Goal: Task Accomplishment & Management: Complete application form

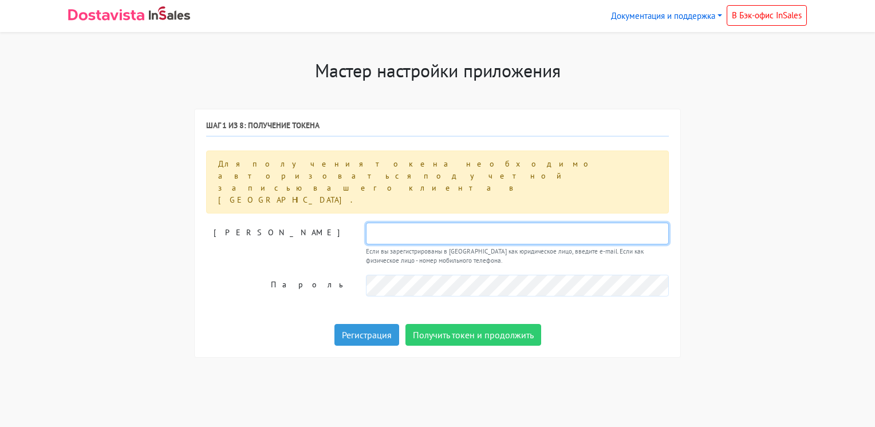
click at [398, 223] on input "text" at bounding box center [517, 234] width 303 height 22
type input "[EMAIL_ADDRESS][DOMAIN_NAME]"
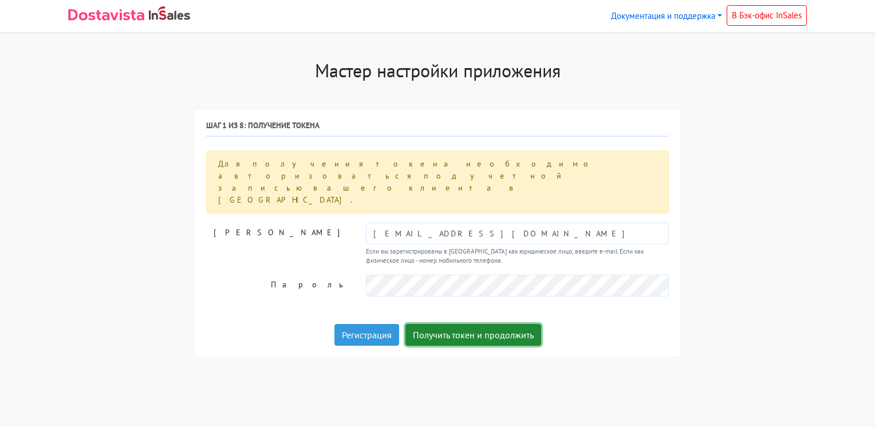
click at [456, 324] on button "Получить токен и продолжить" at bounding box center [474, 335] width 136 height 22
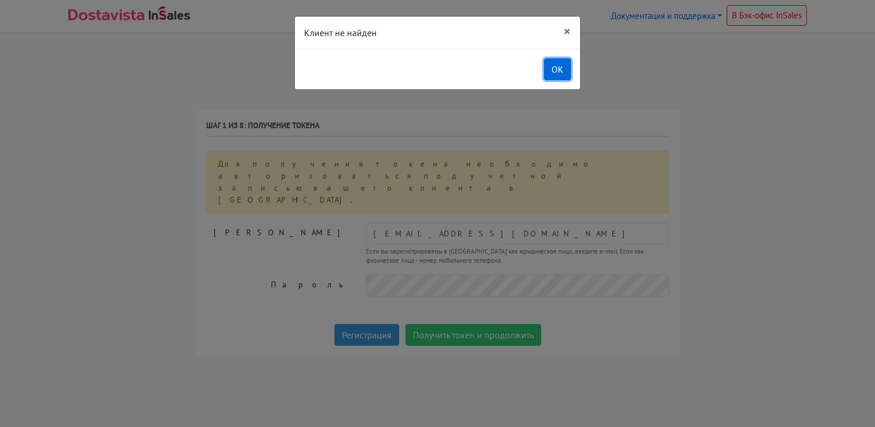
click at [554, 61] on button "OK" at bounding box center [557, 69] width 27 height 22
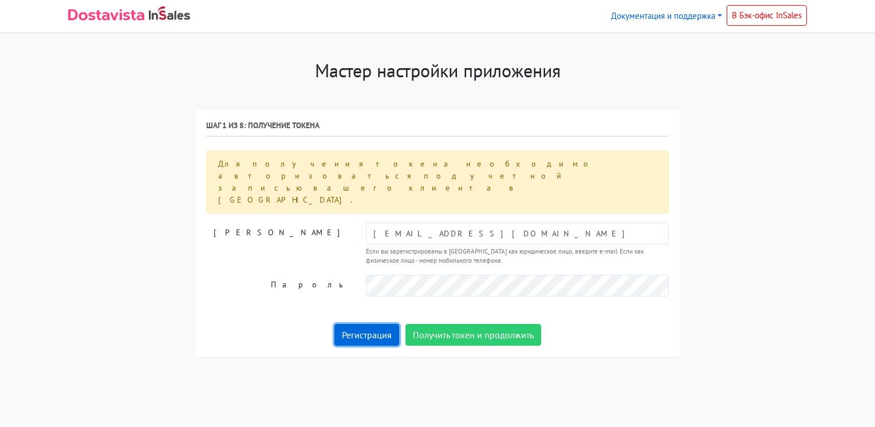
click at [369, 324] on link "Регистрация" at bounding box center [367, 335] width 65 height 22
click at [377, 324] on link "Регистрация" at bounding box center [367, 335] width 65 height 22
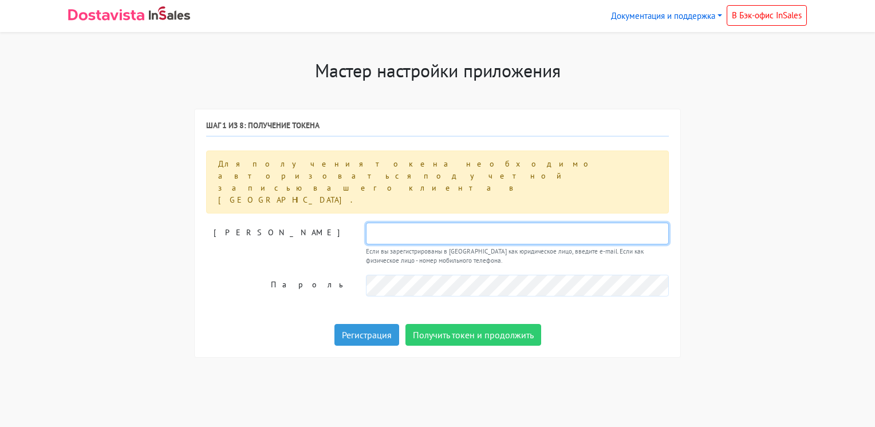
click at [395, 223] on input "text" at bounding box center [517, 234] width 303 height 22
type input "viartv@yandex.ru"
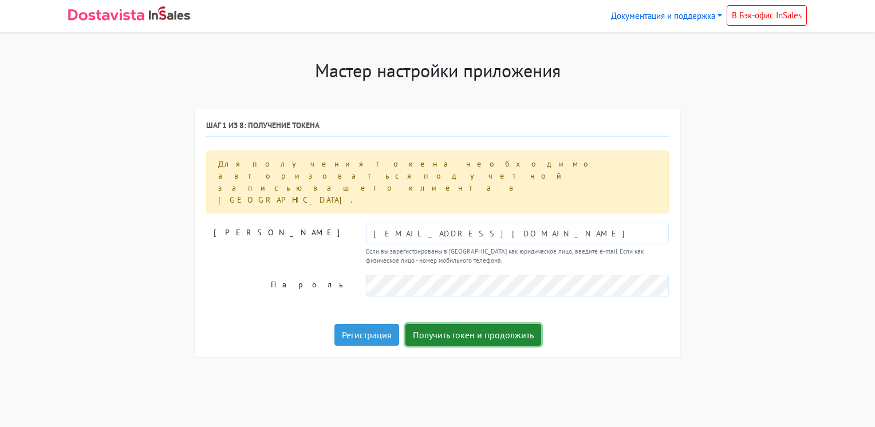
click at [449, 324] on button "Получить токен и продолжить" at bounding box center [474, 335] width 136 height 22
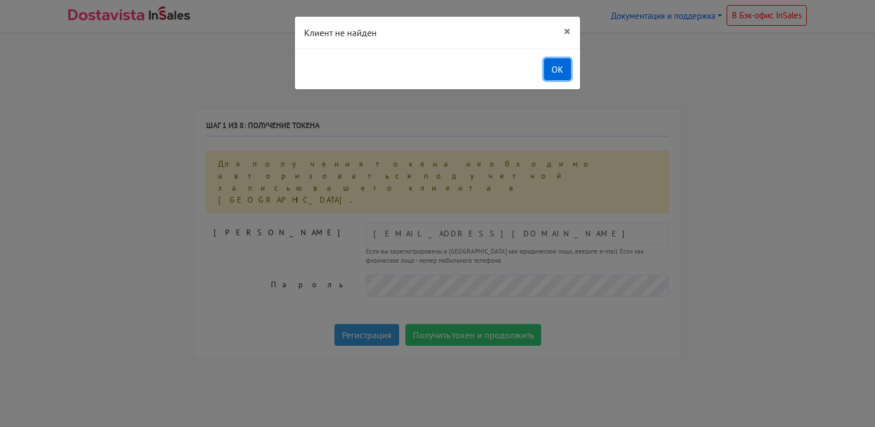
click at [556, 61] on button "OK" at bounding box center [557, 69] width 27 height 22
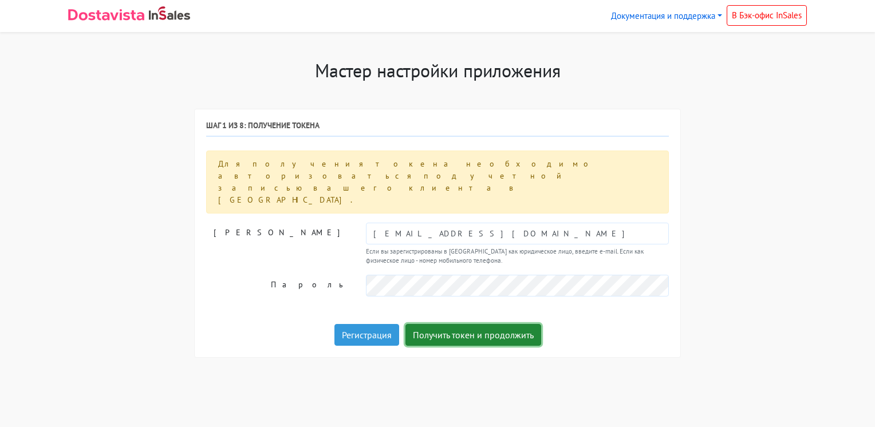
click at [471, 324] on button "Получить токен и продолжить" at bounding box center [474, 335] width 136 height 22
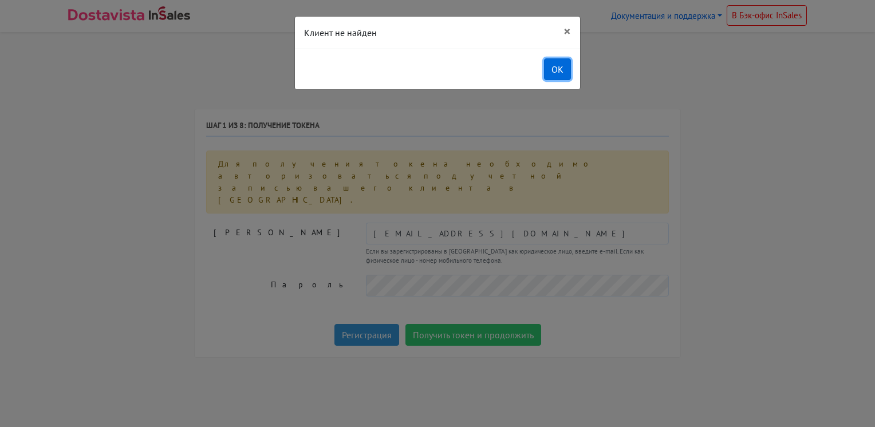
click at [554, 66] on button "OK" at bounding box center [557, 69] width 27 height 22
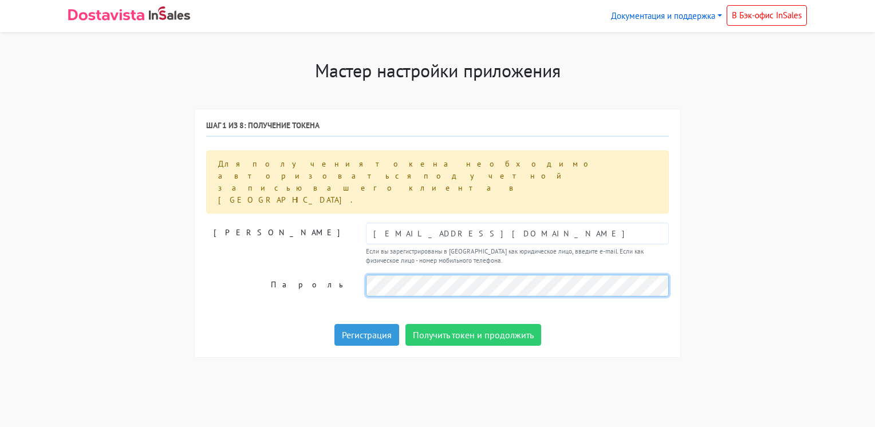
click at [359, 233] on div "Логин viartv@yandex.ru Если вы зарегистрированы в Достависте как юридическое ли…" at bounding box center [437, 260] width 463 height 74
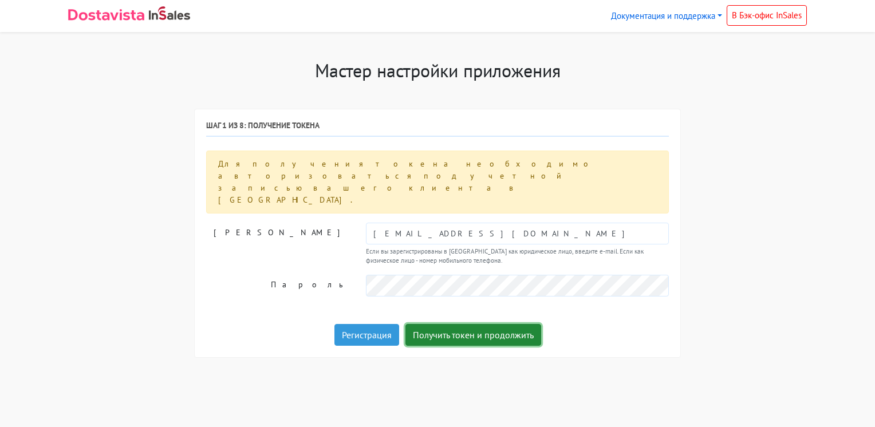
click at [443, 324] on button "Получить токен и продолжить" at bounding box center [474, 335] width 136 height 22
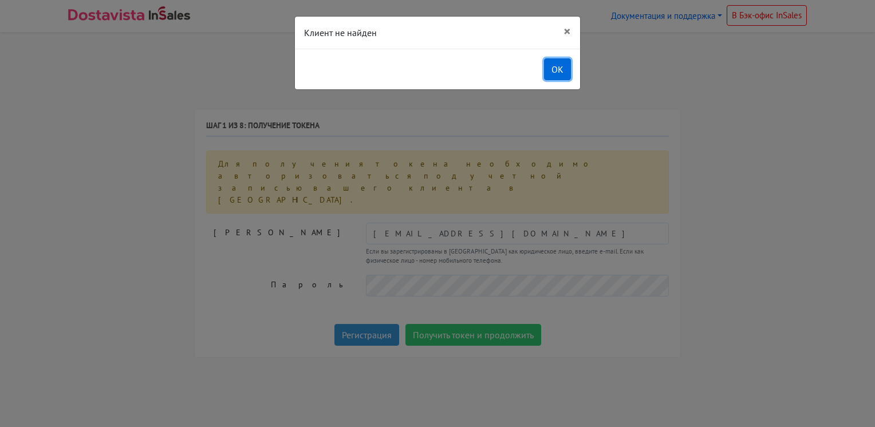
click at [552, 69] on button "OK" at bounding box center [557, 69] width 27 height 22
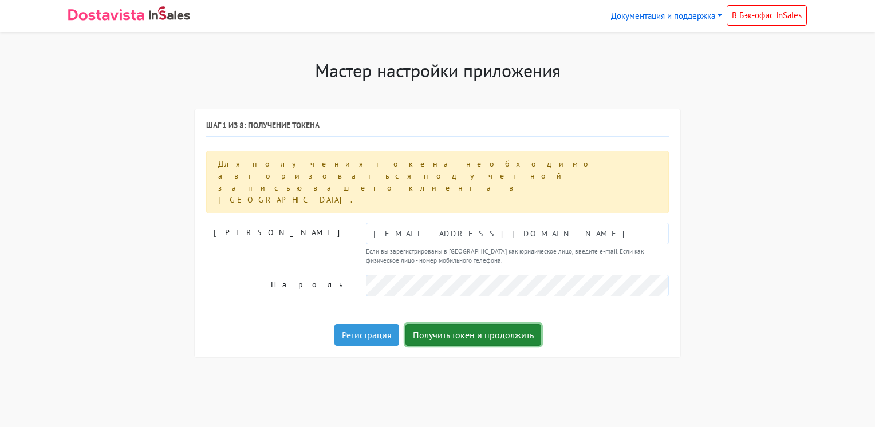
click at [442, 324] on button "Получить токен и продолжить" at bounding box center [474, 335] width 136 height 22
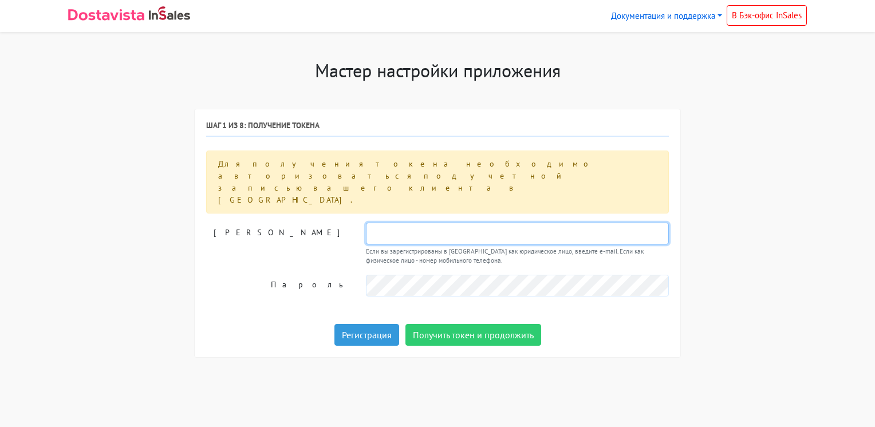
click at [394, 223] on input "text" at bounding box center [517, 234] width 303 height 22
click at [395, 223] on input "text" at bounding box center [517, 234] width 303 height 22
type input "[EMAIL_ADDRESS][DOMAIN_NAME]"
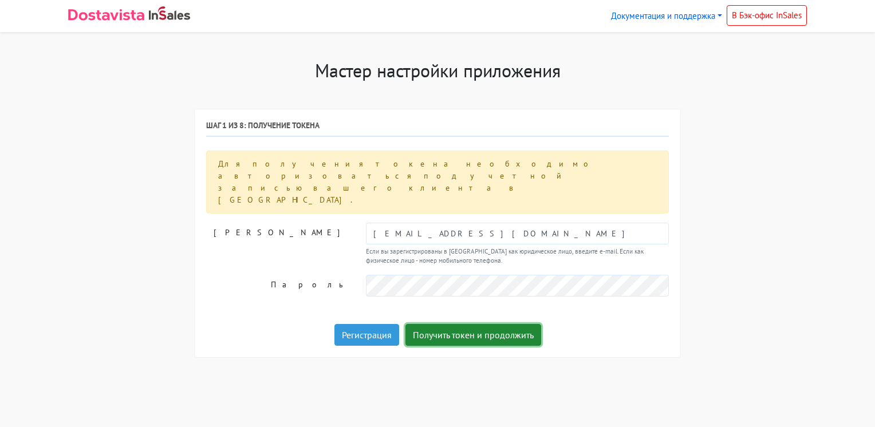
click at [423, 324] on button "Получить токен и продолжить" at bounding box center [474, 335] width 136 height 22
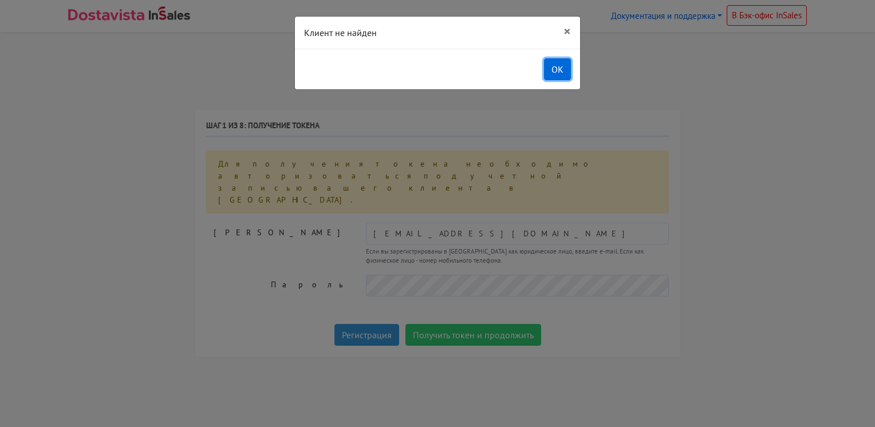
click at [564, 58] on button "OK" at bounding box center [557, 69] width 27 height 22
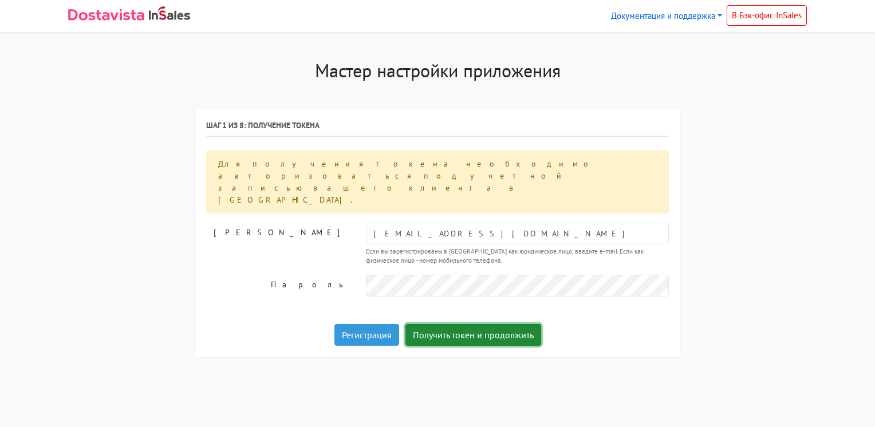
click at [426, 324] on button "Получить токен и продолжить" at bounding box center [474, 335] width 136 height 22
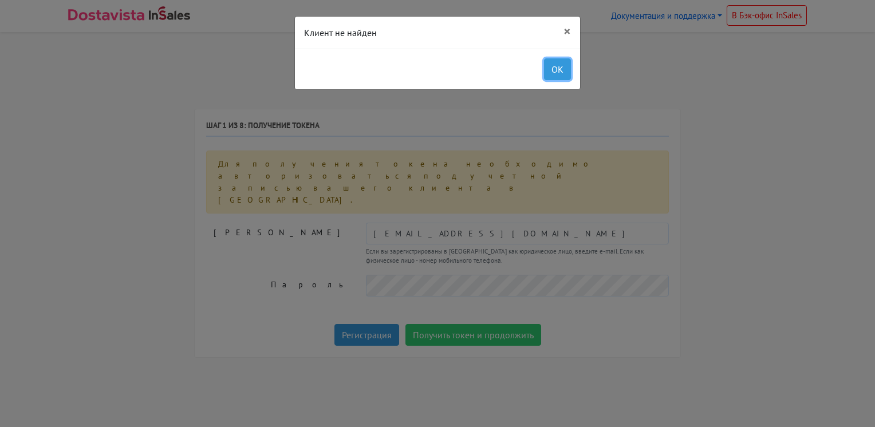
drag, startPoint x: 561, startPoint y: 72, endPoint x: 434, endPoint y: 81, distance: 127.5
click at [560, 72] on button "OK" at bounding box center [557, 69] width 27 height 22
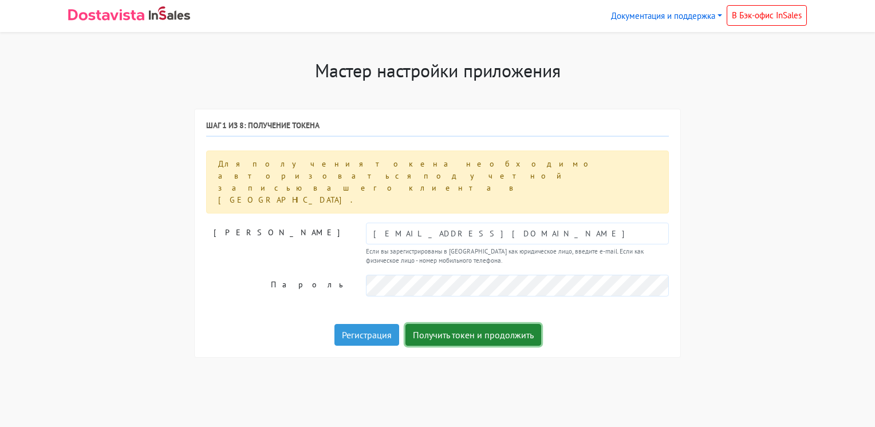
click at [491, 324] on button "Получить токен и продолжить" at bounding box center [474, 335] width 136 height 22
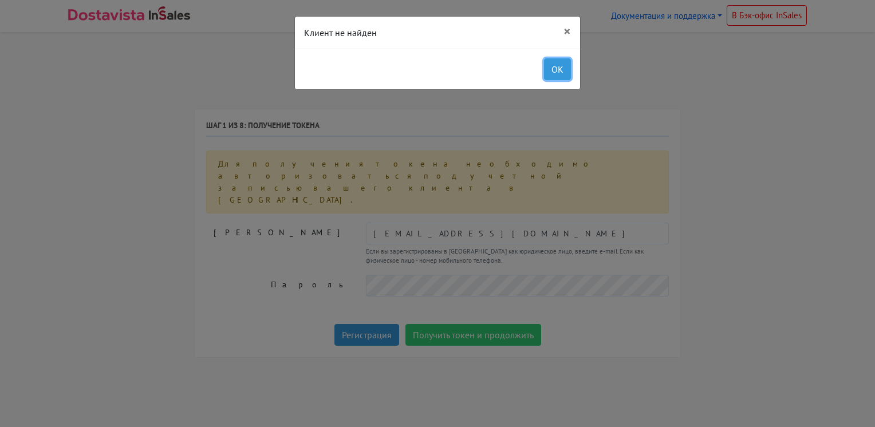
drag, startPoint x: 551, startPoint y: 70, endPoint x: 520, endPoint y: 56, distance: 33.8
click at [552, 70] on button "OK" at bounding box center [557, 69] width 27 height 22
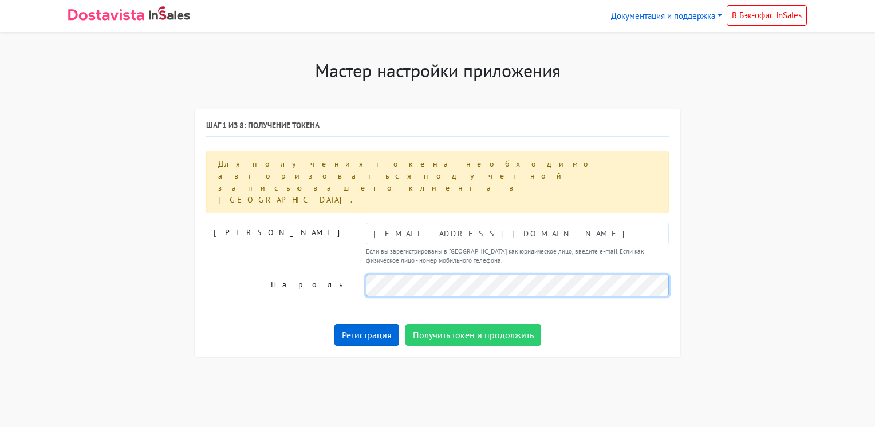
click at [296, 275] on div "Пароль" at bounding box center [438, 286] width 480 height 22
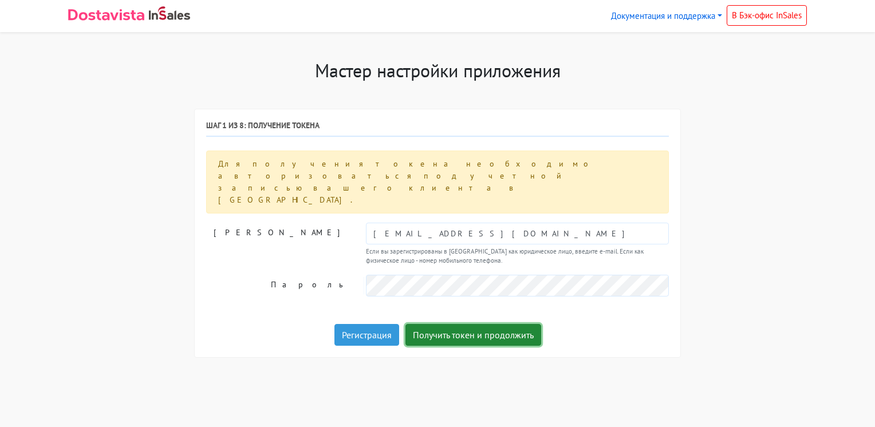
click at [499, 324] on button "Получить токен и продолжить" at bounding box center [474, 335] width 136 height 22
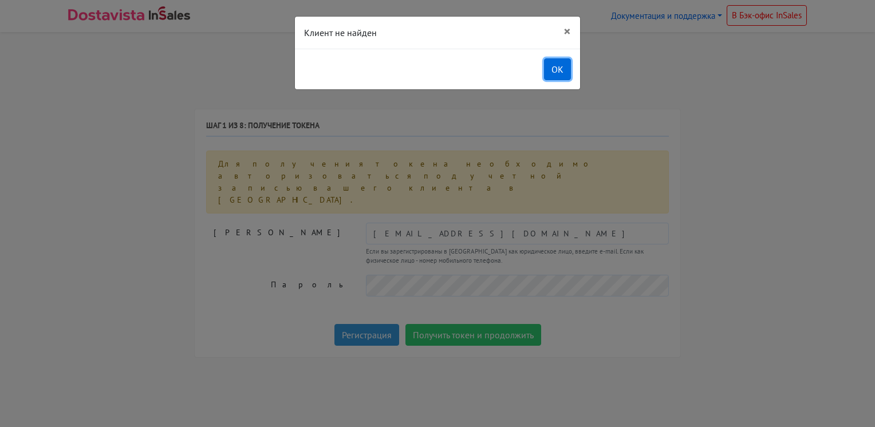
click at [555, 69] on button "OK" at bounding box center [557, 69] width 27 height 22
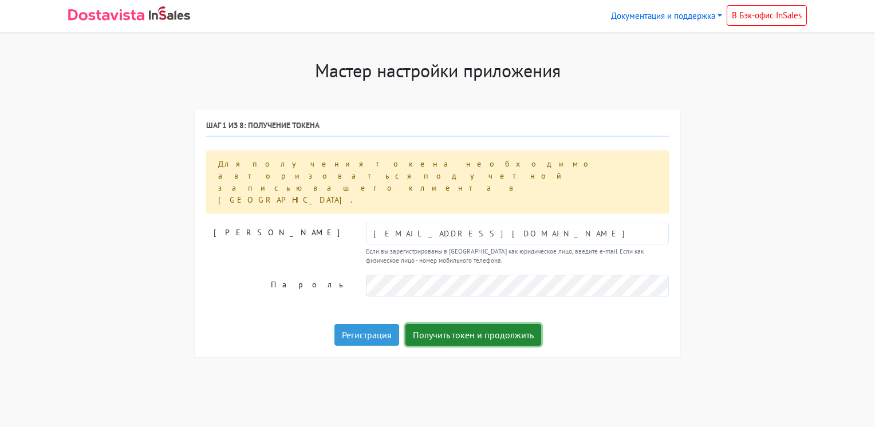
click at [449, 324] on button "Получить токен и продолжить" at bounding box center [474, 335] width 136 height 22
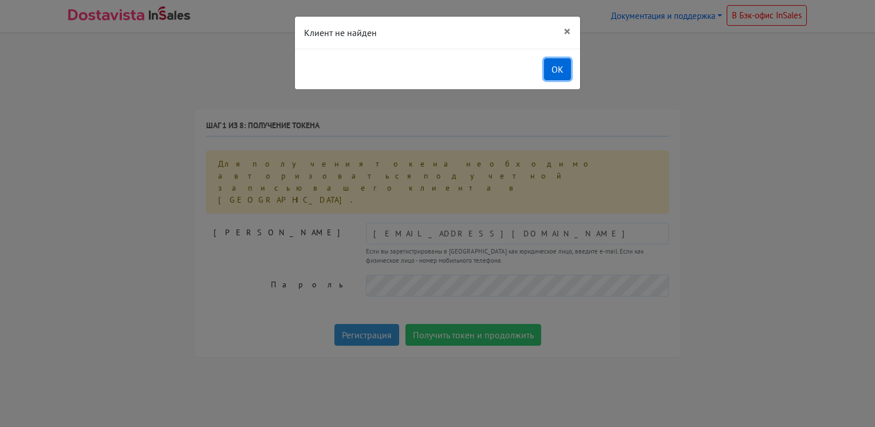
click at [559, 67] on button "OK" at bounding box center [557, 69] width 27 height 22
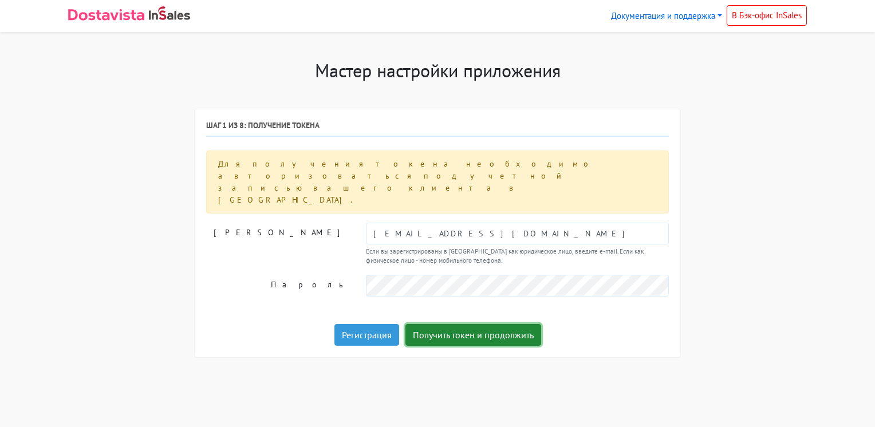
click at [446, 324] on button "Получить токен и продолжить" at bounding box center [474, 335] width 136 height 22
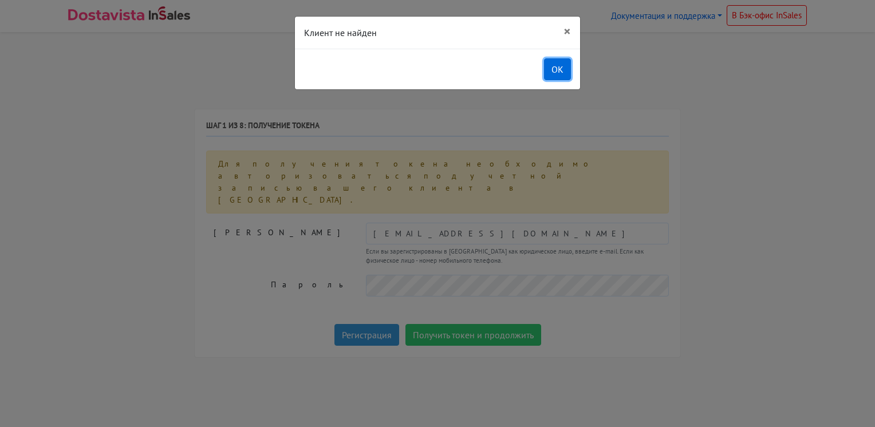
click at [559, 68] on button "OK" at bounding box center [557, 69] width 27 height 22
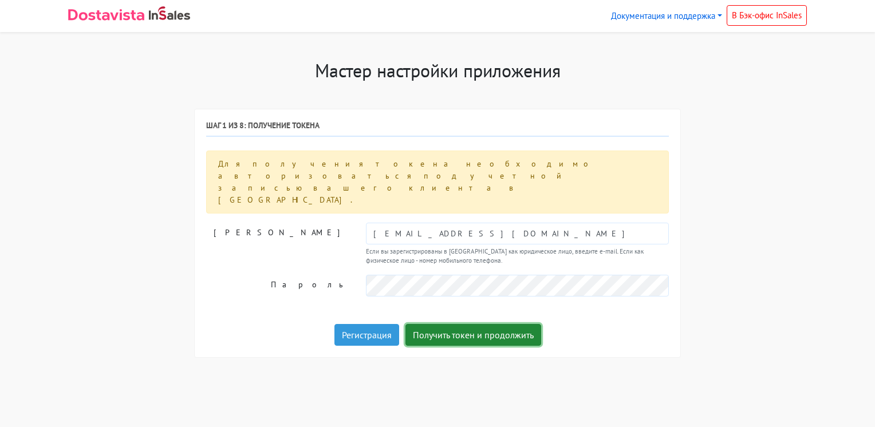
click at [457, 324] on button "Получить токен и продолжить" at bounding box center [474, 335] width 136 height 22
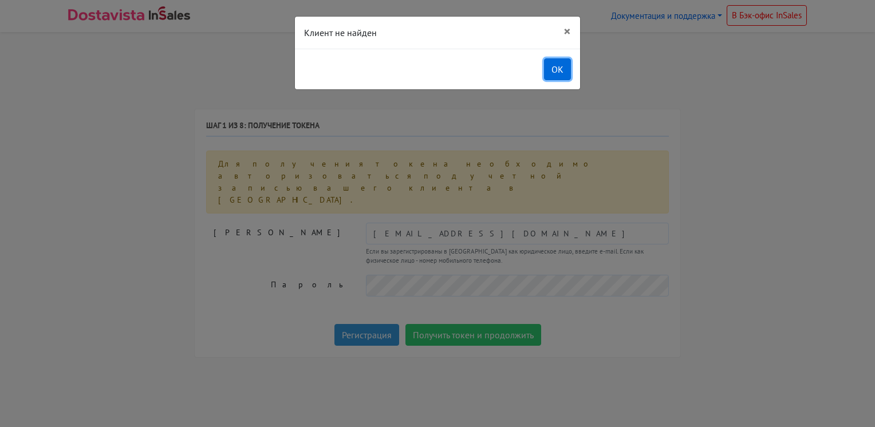
click at [570, 66] on button "OK" at bounding box center [557, 69] width 27 height 22
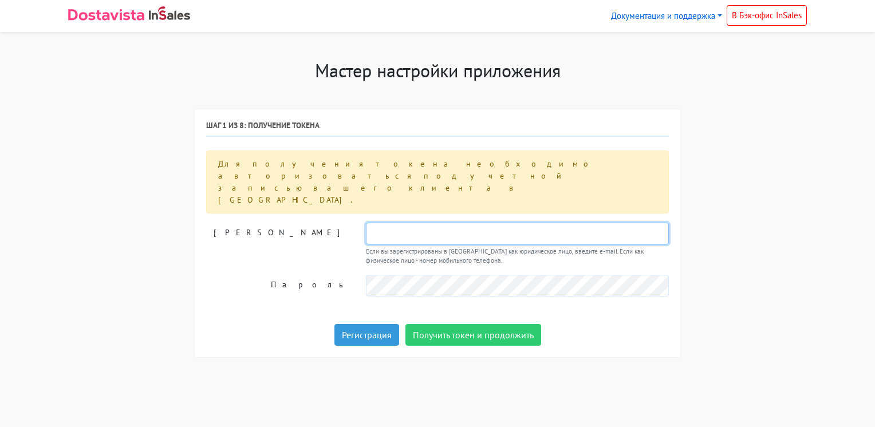
click at [379, 223] on input "text" at bounding box center [517, 234] width 303 height 22
type input "viatv@yandex.ru"
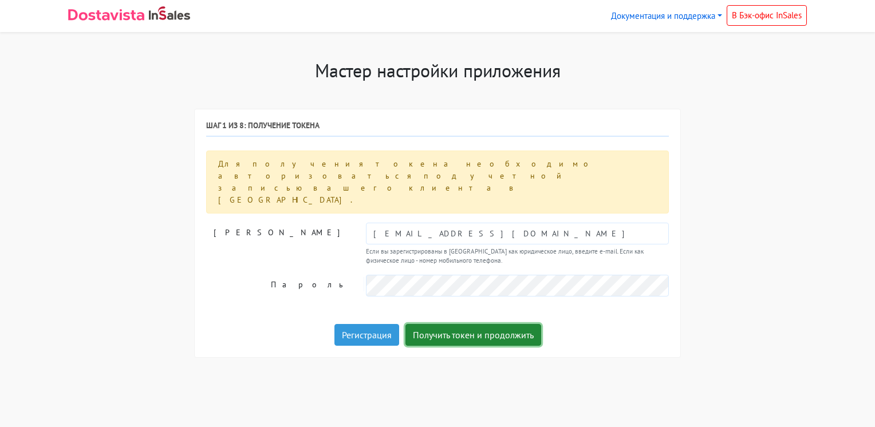
click at [432, 324] on button "Получить токен и продолжить" at bounding box center [474, 335] width 136 height 22
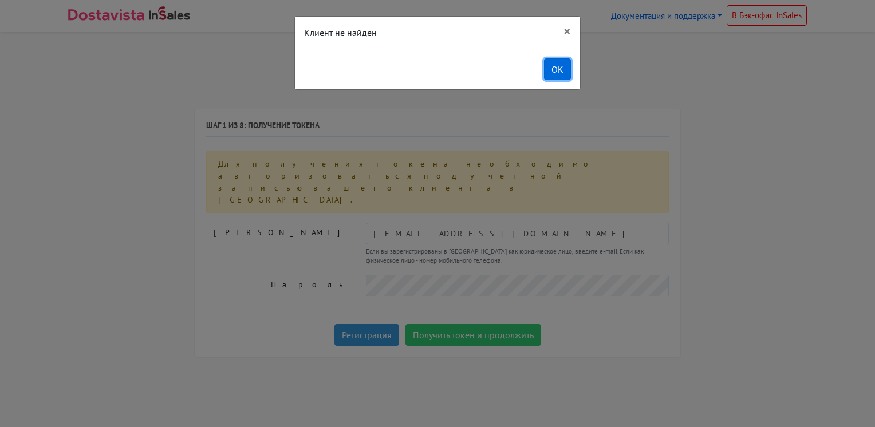
click at [564, 65] on button "OK" at bounding box center [557, 69] width 27 height 22
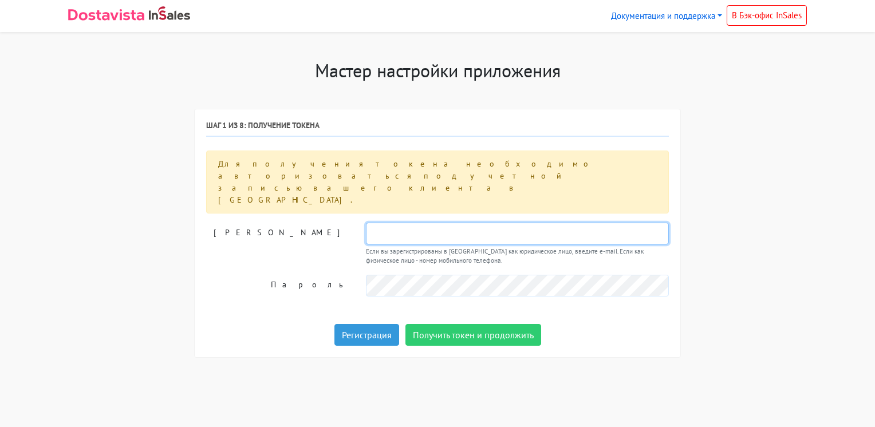
click at [383, 223] on input "text" at bounding box center [517, 234] width 303 height 22
type input "[EMAIL_ADDRESS][DOMAIN_NAME]"
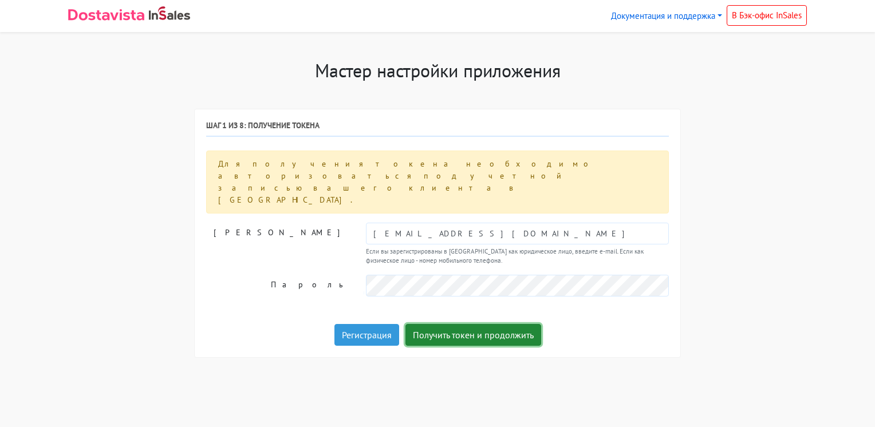
click at [431, 324] on button "Получить токен и продолжить" at bounding box center [474, 335] width 136 height 22
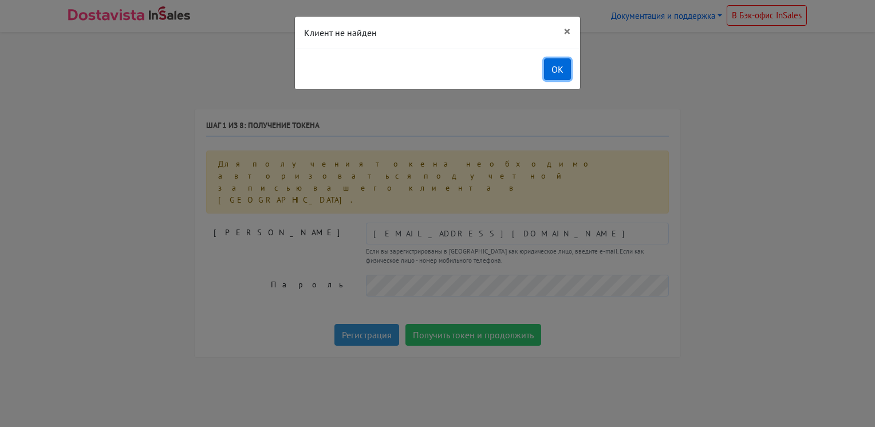
click at [560, 69] on button "OK" at bounding box center [557, 69] width 27 height 22
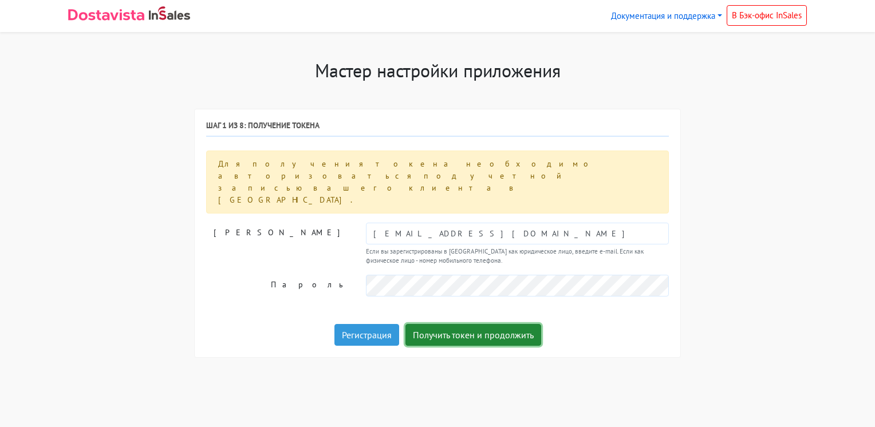
click at [484, 324] on button "Получить токен и продолжить" at bounding box center [474, 335] width 136 height 22
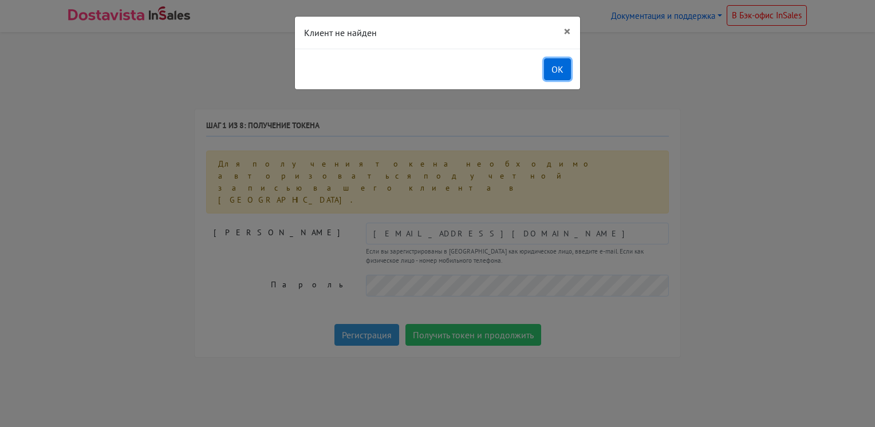
click at [555, 66] on button "OK" at bounding box center [557, 69] width 27 height 22
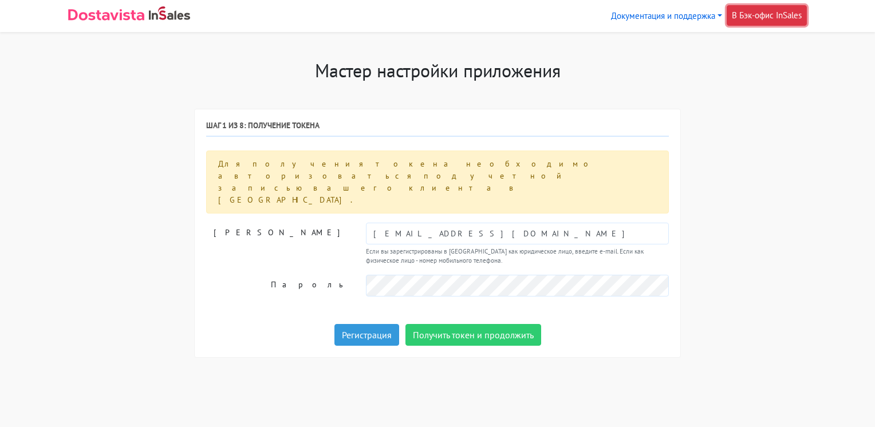
click at [778, 19] on link "В Бэк-офис InSales" at bounding box center [767, 15] width 80 height 21
click at [276, 127] on h6 "Шаг 1 из 8: Получение токена" at bounding box center [437, 128] width 463 height 15
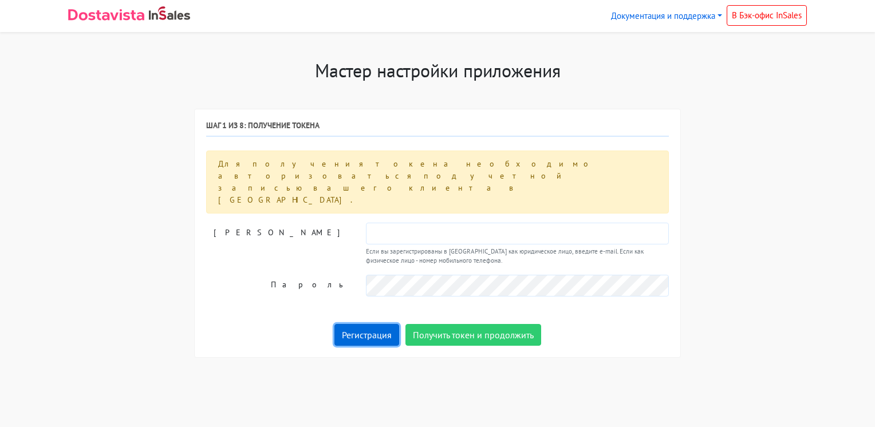
click at [373, 324] on link "Регистрация" at bounding box center [367, 335] width 65 height 22
